Goal: Transaction & Acquisition: Subscribe to service/newsletter

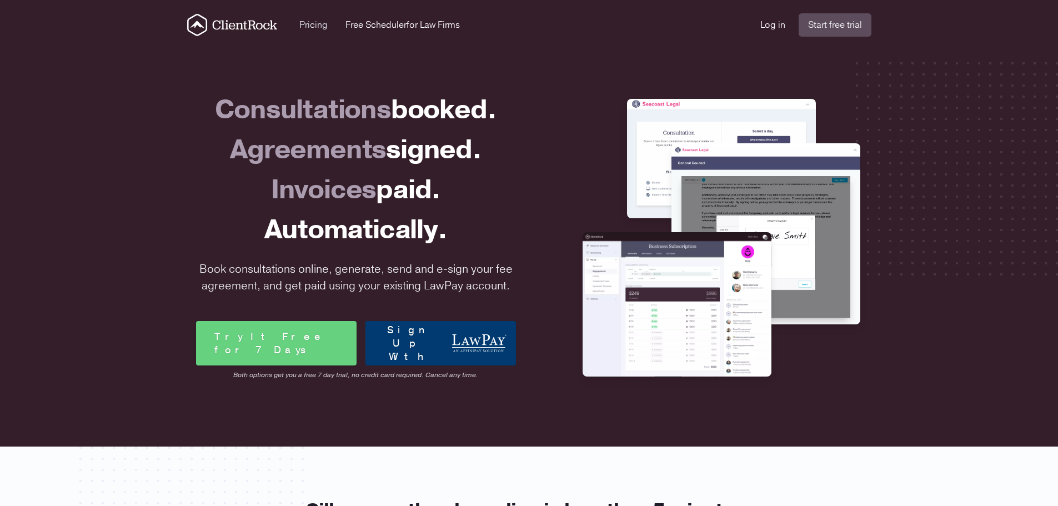
click at [315, 28] on link "Pricing" at bounding box center [313, 24] width 28 height 13
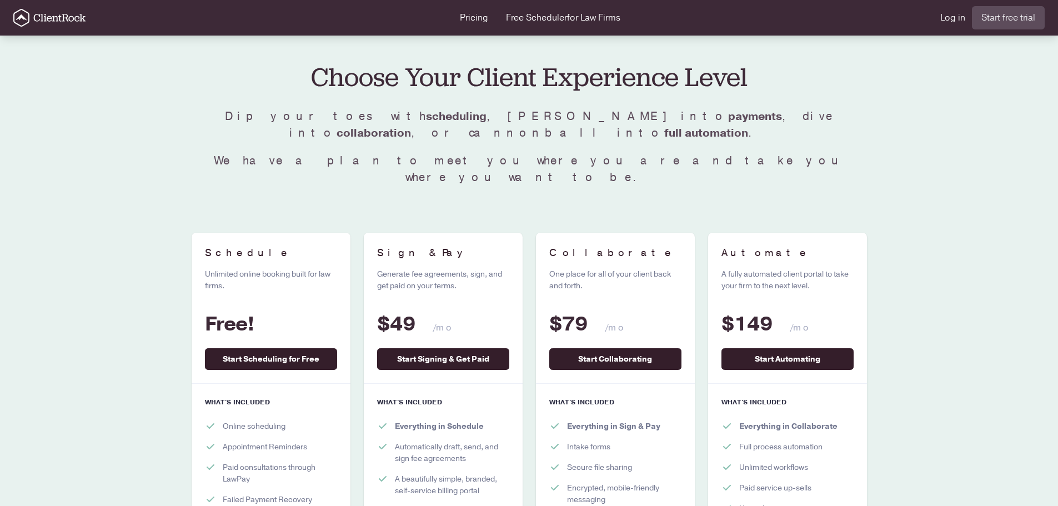
scroll to position [10, 0]
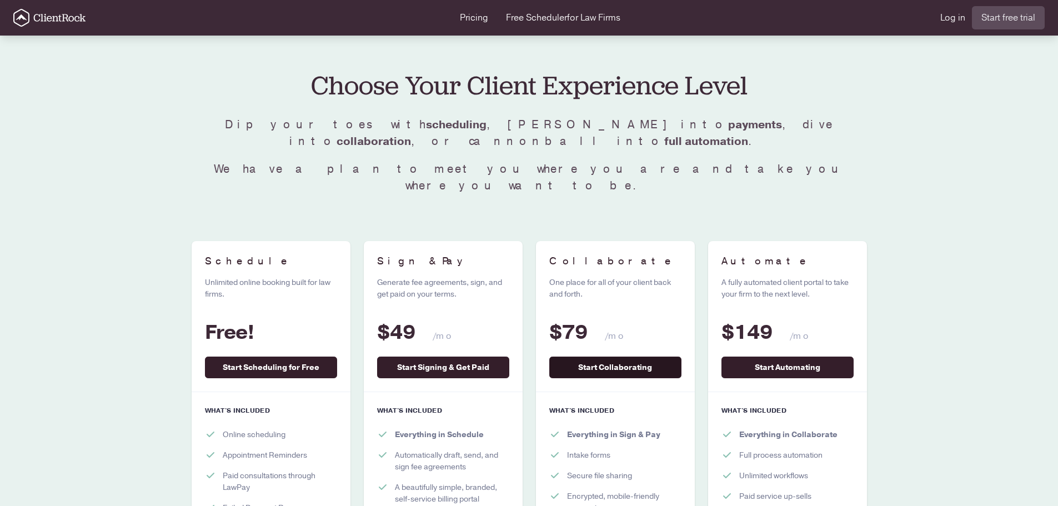
click at [605, 357] on link "Start Collaborating" at bounding box center [615, 368] width 132 height 22
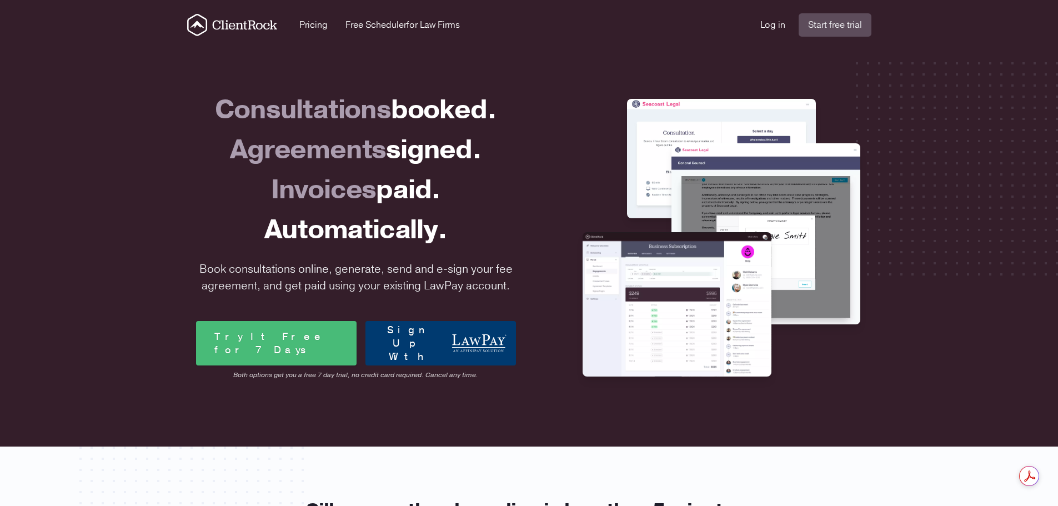
click at [268, 342] on link "Try It Free for 7 Days" at bounding box center [276, 343] width 161 height 44
click at [266, 343] on link "Try It Free for 7 Days" at bounding box center [276, 343] width 161 height 44
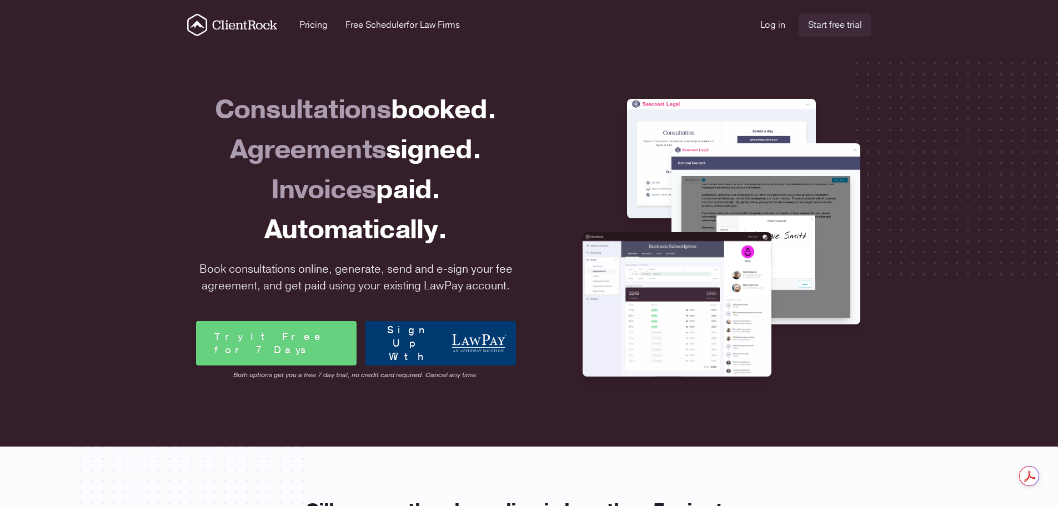
click at [830, 23] on link "Start free trial" at bounding box center [835, 24] width 73 height 23
click at [368, 24] on link "Free Scheduler for Law Firms" at bounding box center [402, 24] width 114 height 13
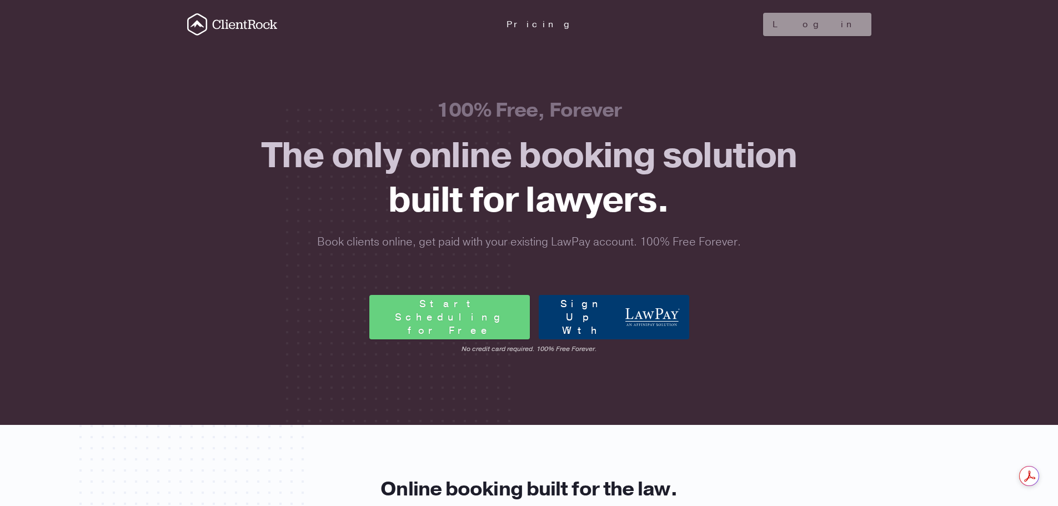
click at [601, 319] on link "Sign Up With" at bounding box center [614, 317] width 151 height 44
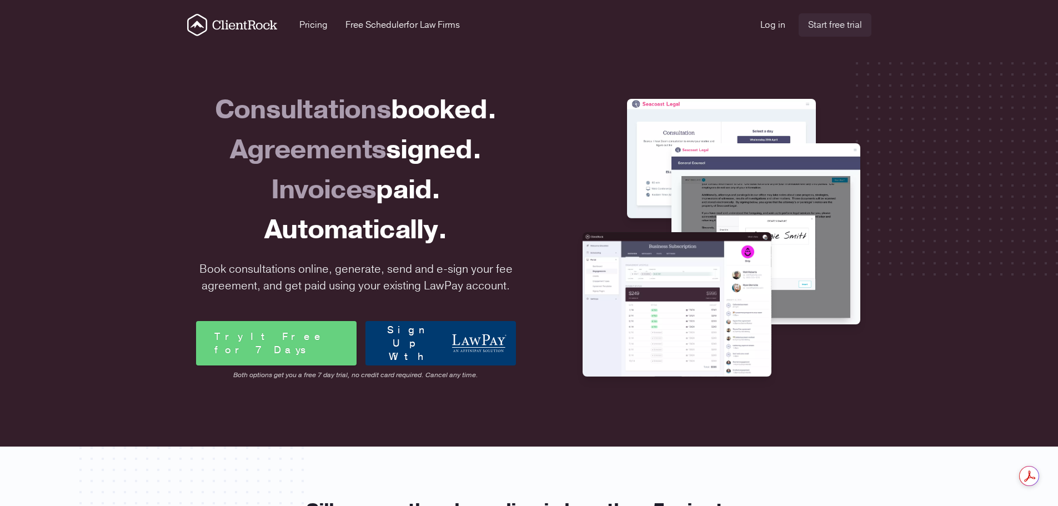
click at [817, 23] on link "Start free trial" at bounding box center [835, 24] width 73 height 23
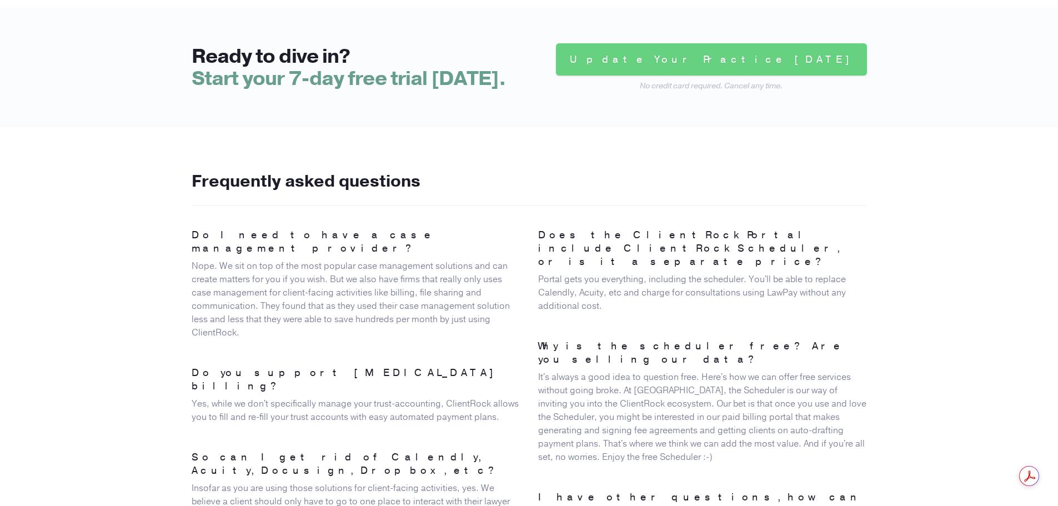
scroll to position [2456, 0]
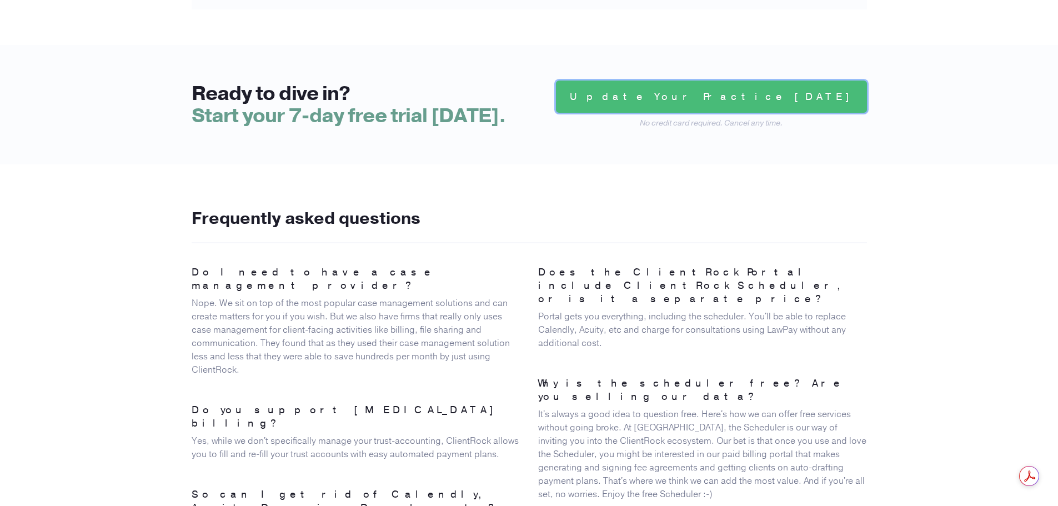
click at [778, 81] on link "Update Your Practice [DATE]" at bounding box center [711, 97] width 311 height 32
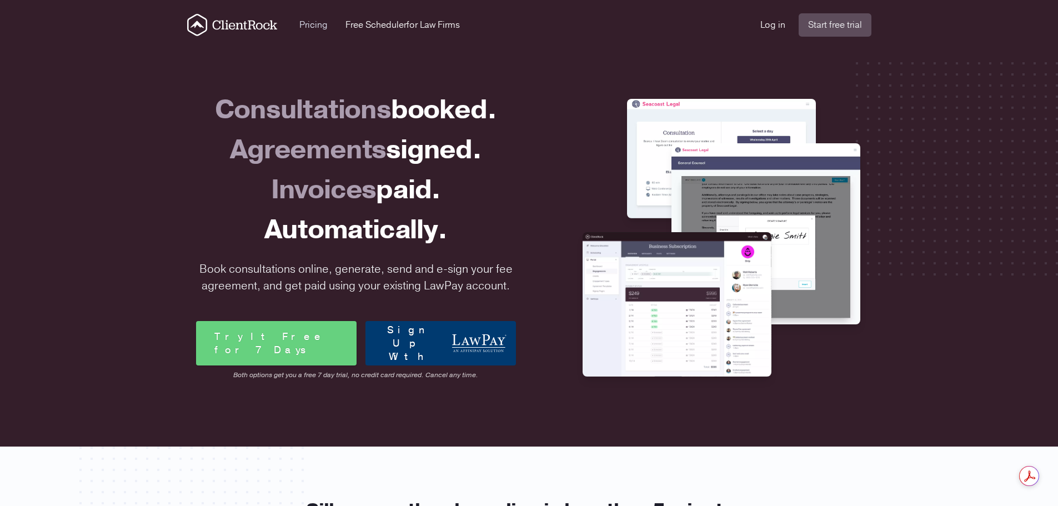
click at [316, 23] on link "Pricing" at bounding box center [313, 24] width 28 height 13
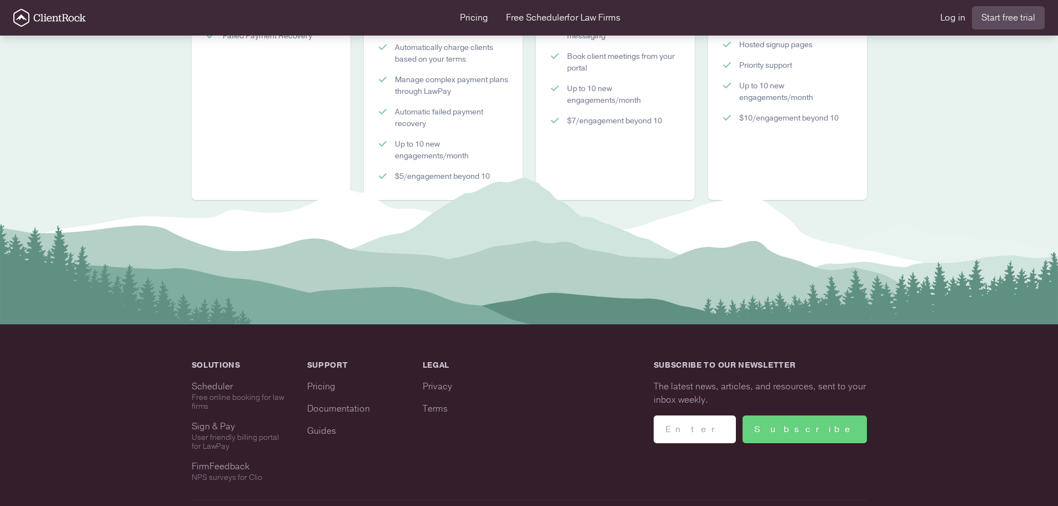
scroll to position [500, 0]
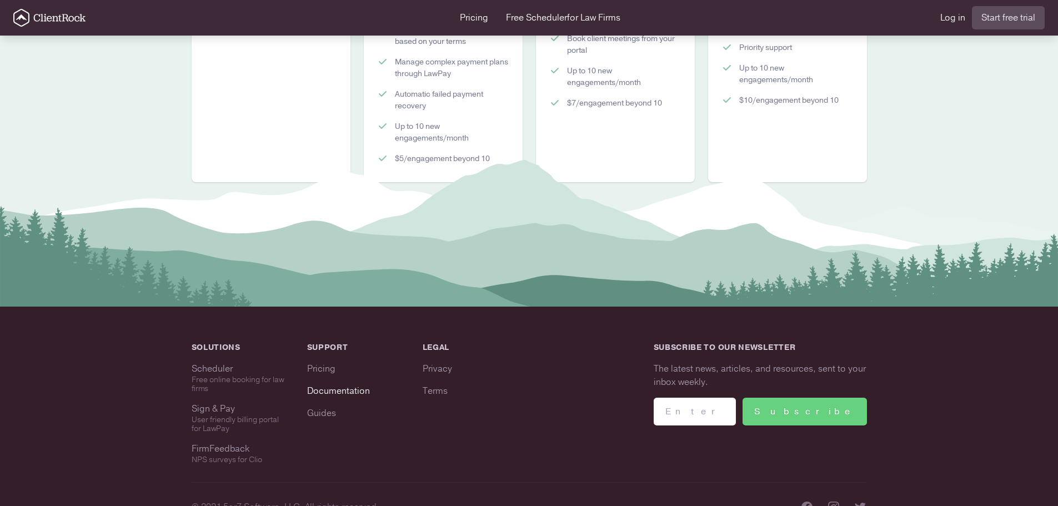
click at [358, 385] on link "Documentation" at bounding box center [338, 391] width 63 height 12
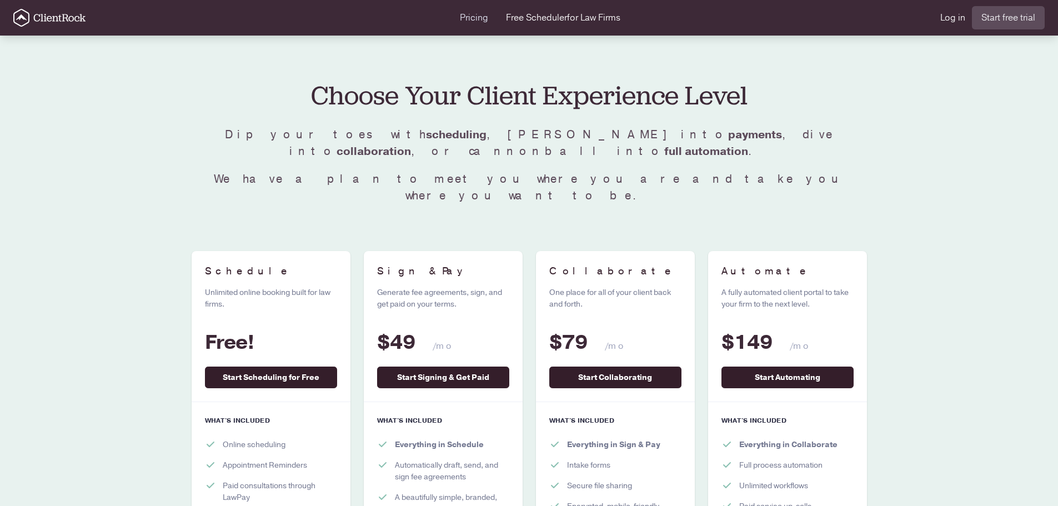
click at [471, 15] on link "Pricing" at bounding box center [474, 17] width 28 height 13
click at [544, 16] on link "Free Scheduler for Law Firms" at bounding box center [563, 17] width 114 height 13
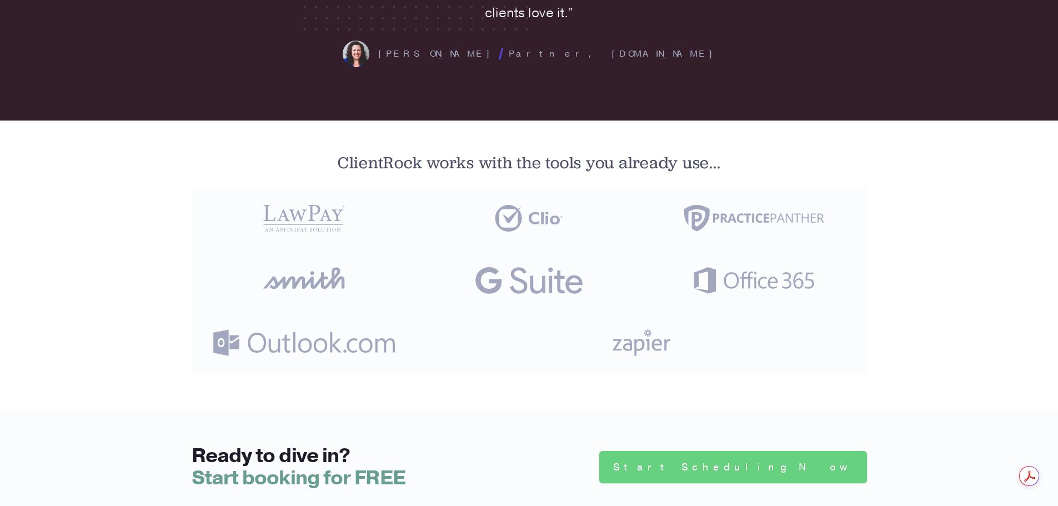
scroll to position [3110, 0]
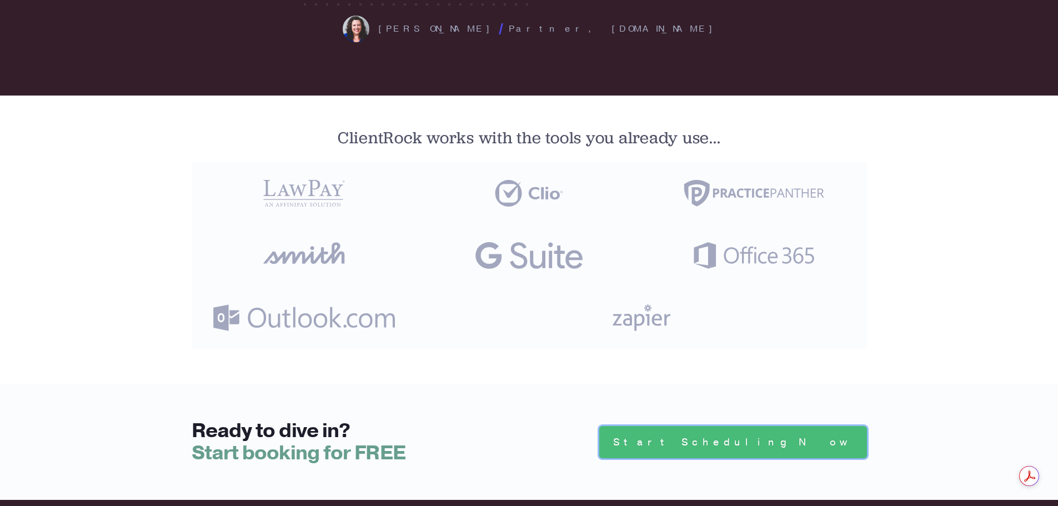
click at [764, 426] on link "Start Scheduling Now" at bounding box center [733, 442] width 268 height 32
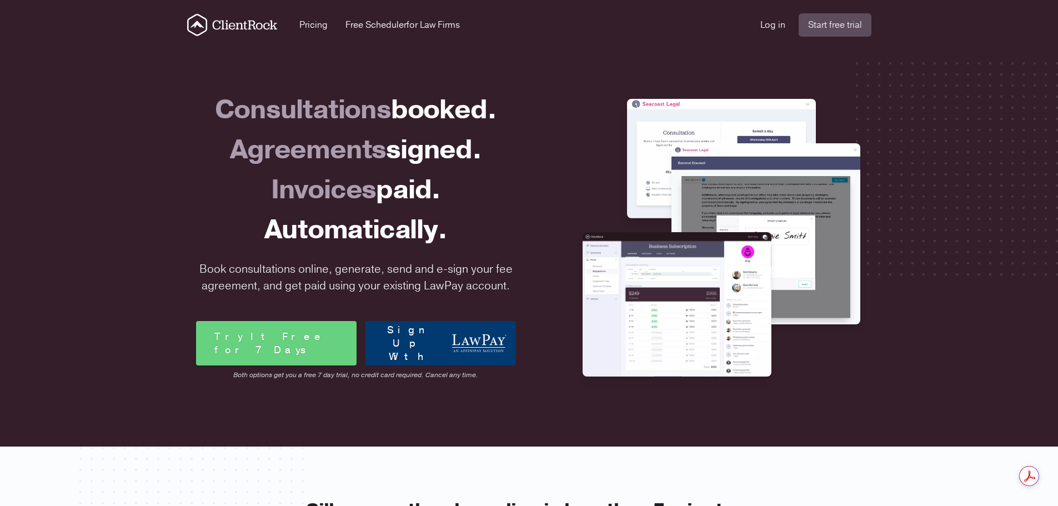
click at [240, 23] on icon "ClientRock Logo" at bounding box center [244, 24] width 65 height 9
click at [385, 24] on link "Free Scheduler for Law Firms" at bounding box center [402, 24] width 114 height 13
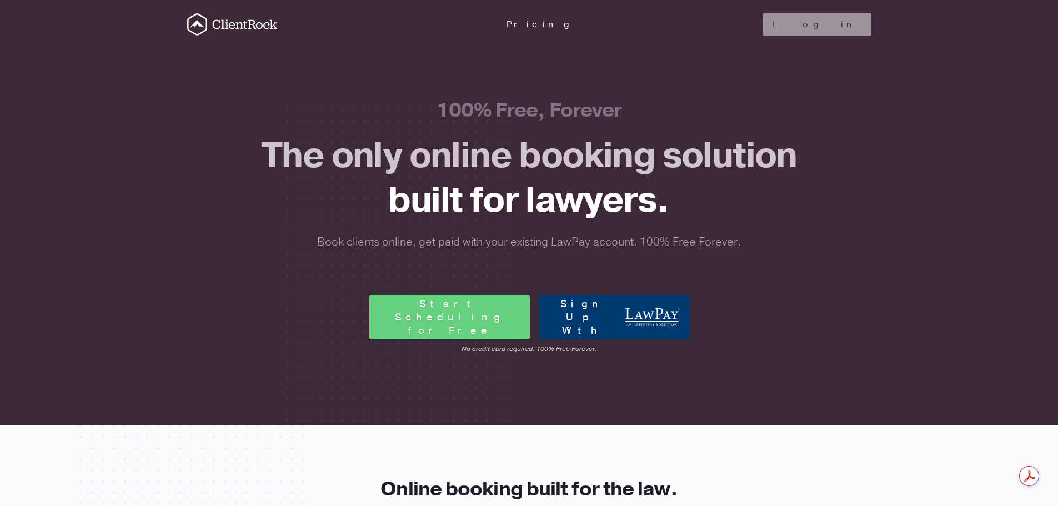
click at [541, 29] on link "Pricing" at bounding box center [541, 24] width 68 height 12
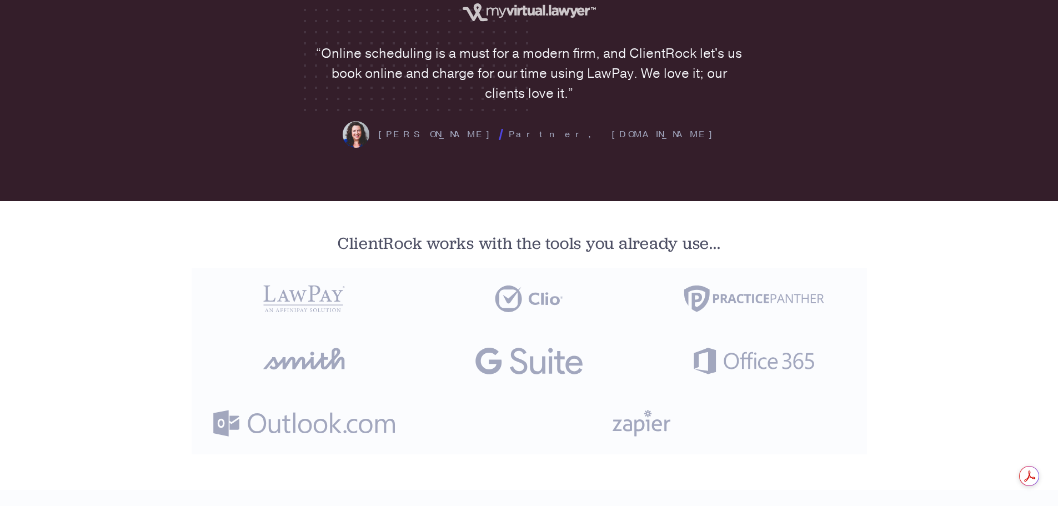
scroll to position [3049, 0]
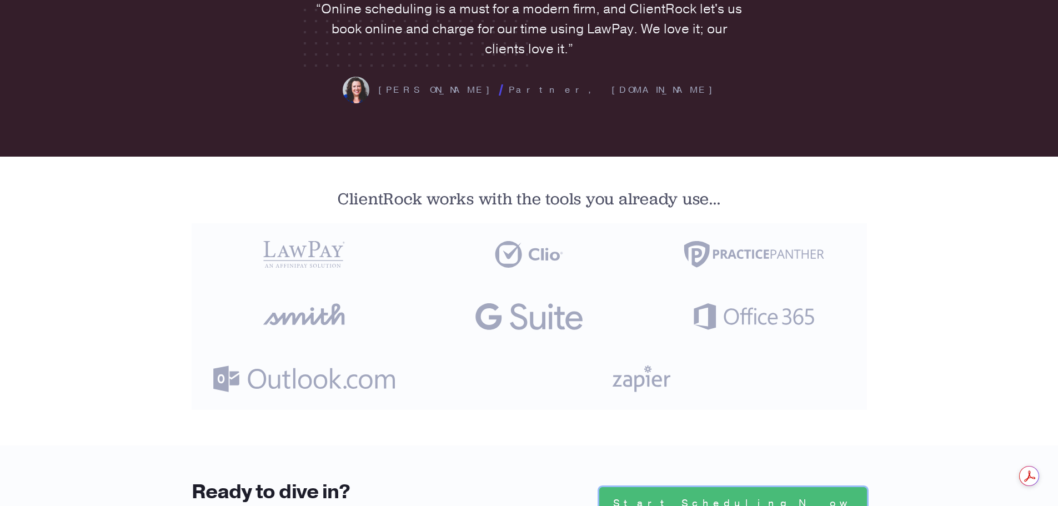
click at [808, 487] on link "Start Scheduling Now" at bounding box center [733, 503] width 268 height 32
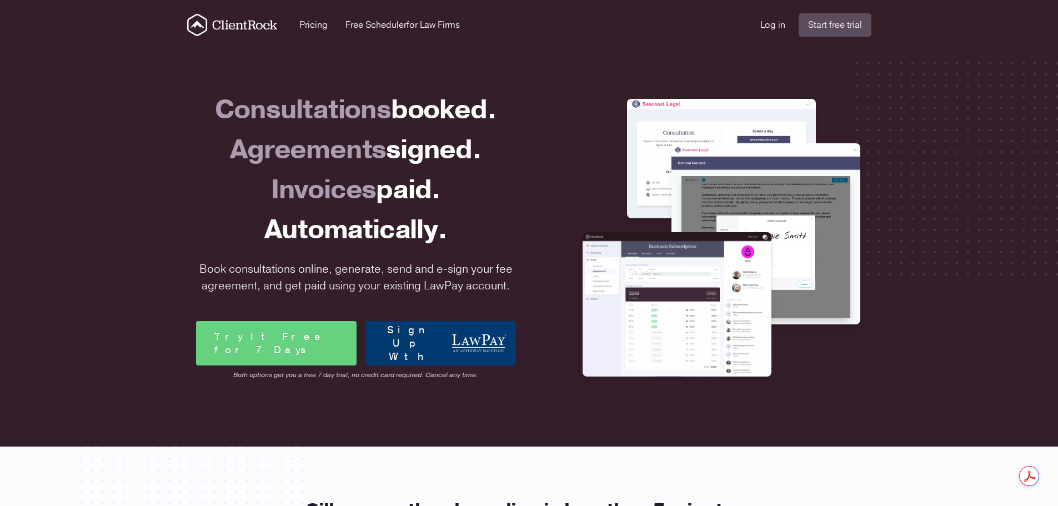
click at [411, 342] on link "Sign Up With" at bounding box center [440, 343] width 151 height 44
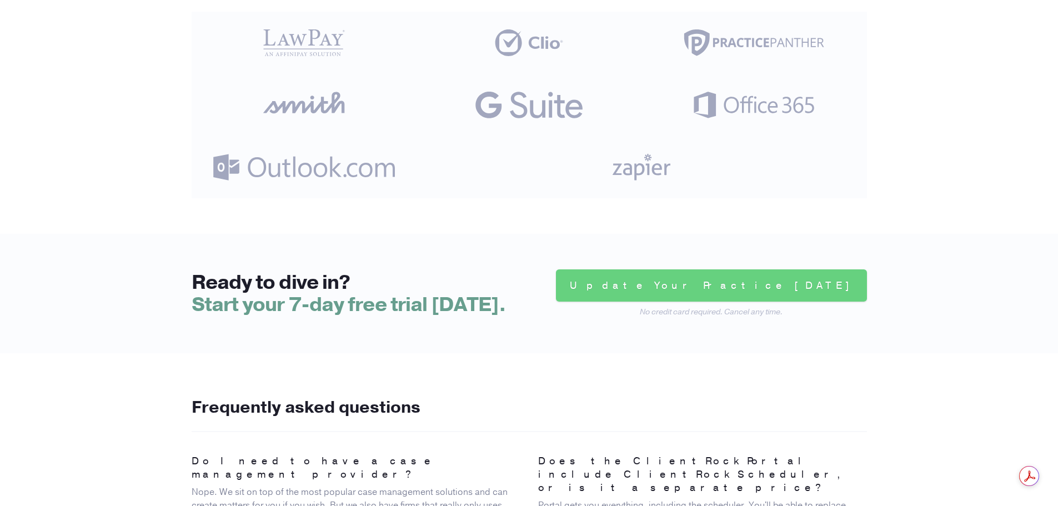
scroll to position [2277, 0]
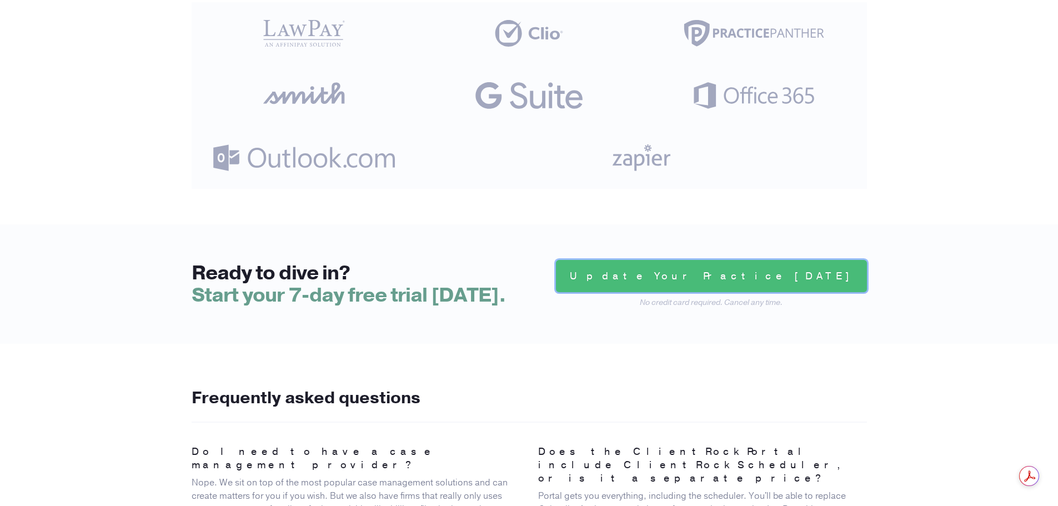
click at [799, 260] on link "Update Your Practice [DATE]" at bounding box center [711, 276] width 311 height 32
